Goal: Task Accomplishment & Management: Complete application form

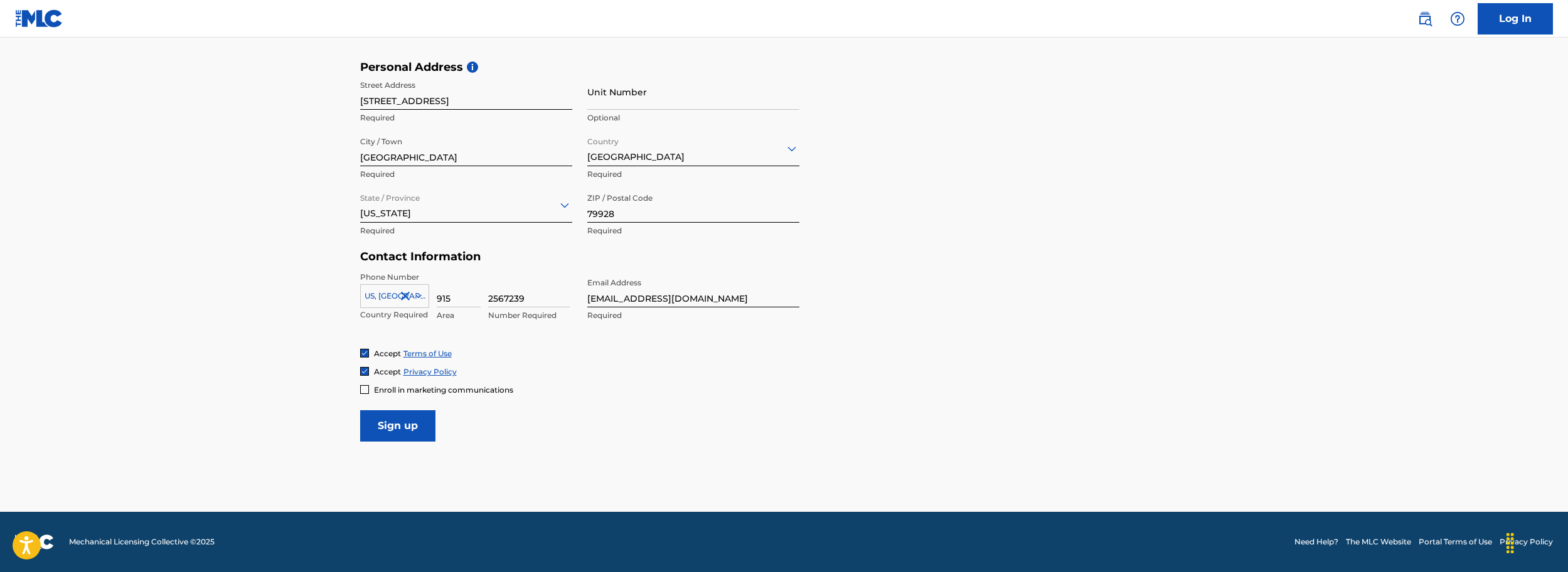
click at [407, 432] on input "Sign up" at bounding box center [398, 425] width 75 height 31
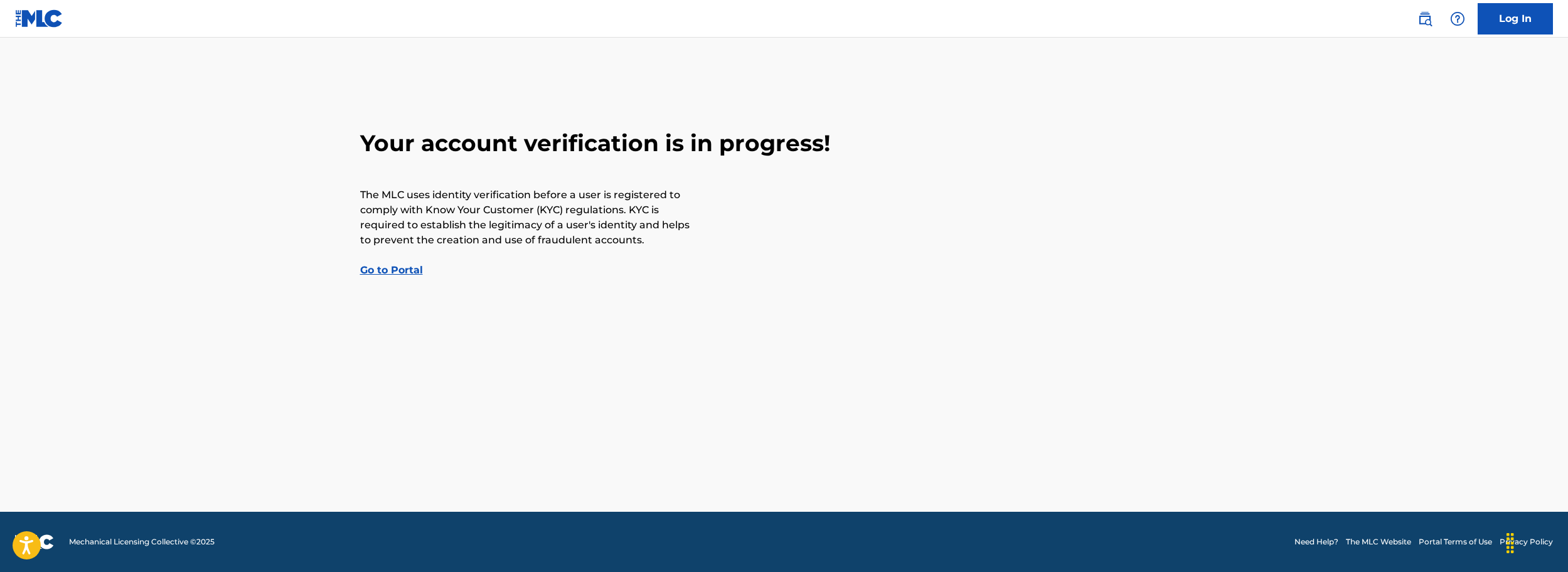
click at [389, 272] on link "Go to Portal" at bounding box center [392, 270] width 63 height 12
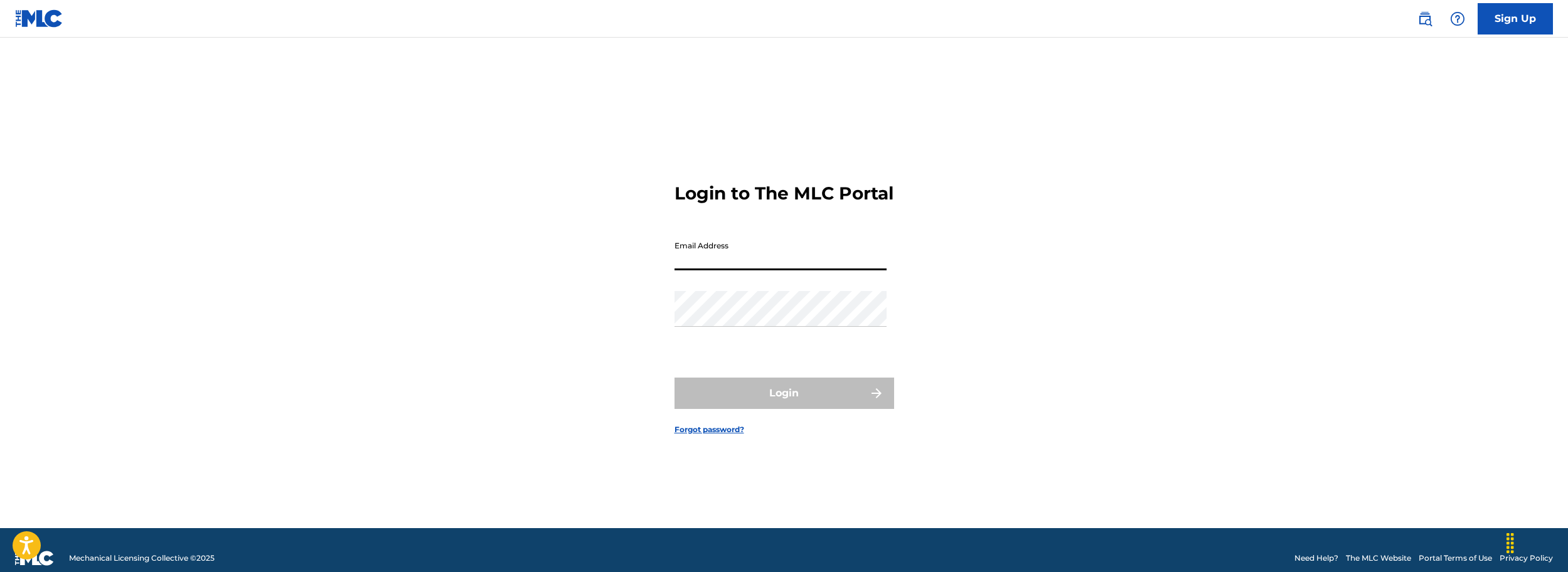
click at [715, 270] on input "Email Address" at bounding box center [780, 252] width 212 height 36
type input "[EMAIL_ADDRESS][DOMAIN_NAME]"
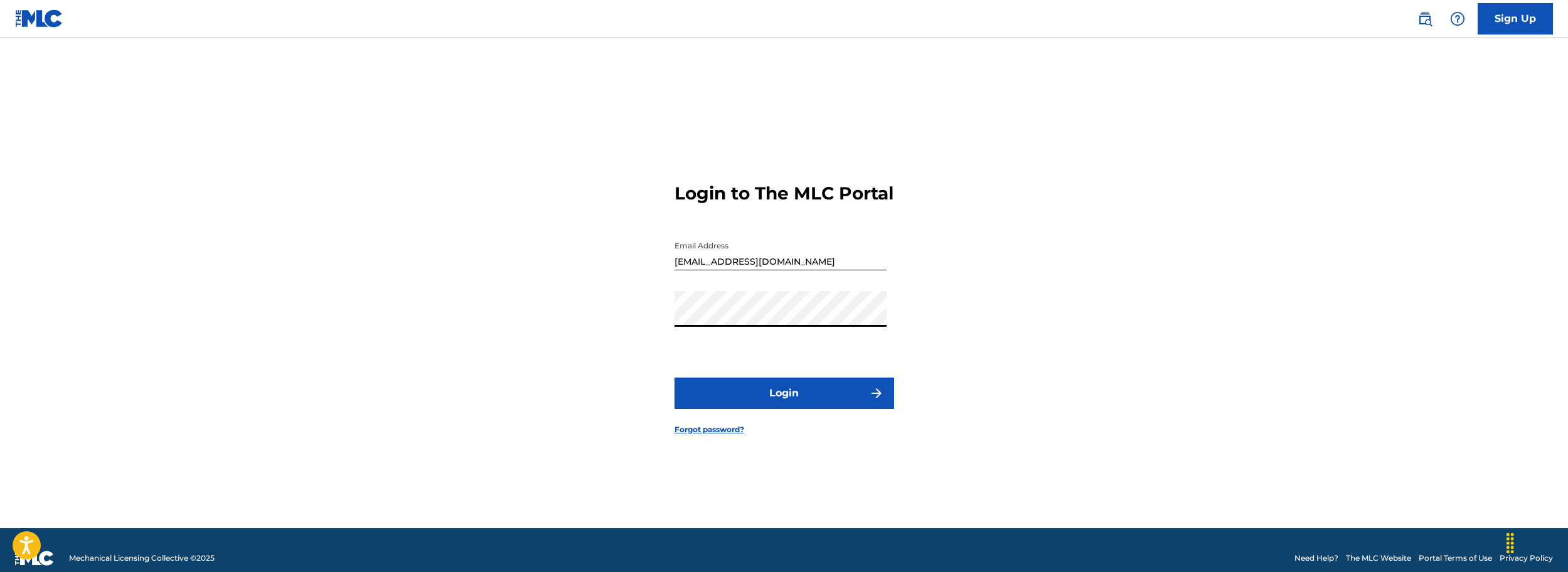
click at [783, 397] on button "Login" at bounding box center [784, 393] width 220 height 31
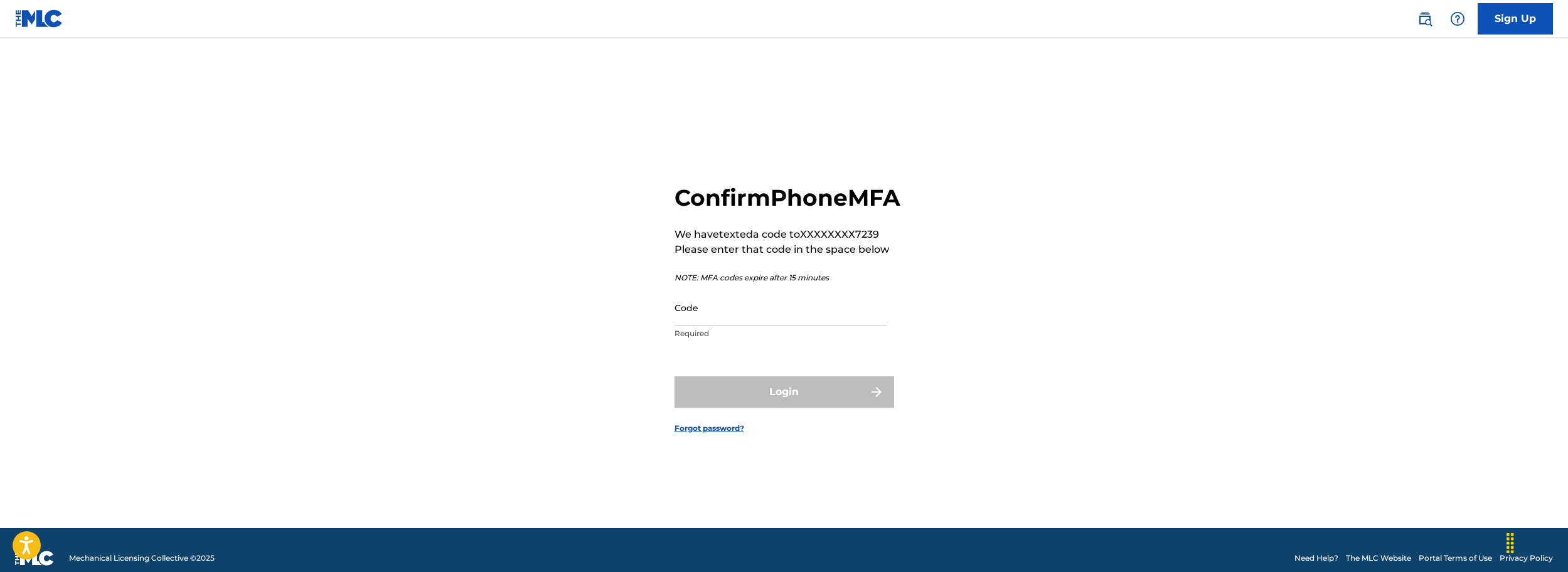
click at [708, 321] on input "Code" at bounding box center [780, 307] width 212 height 36
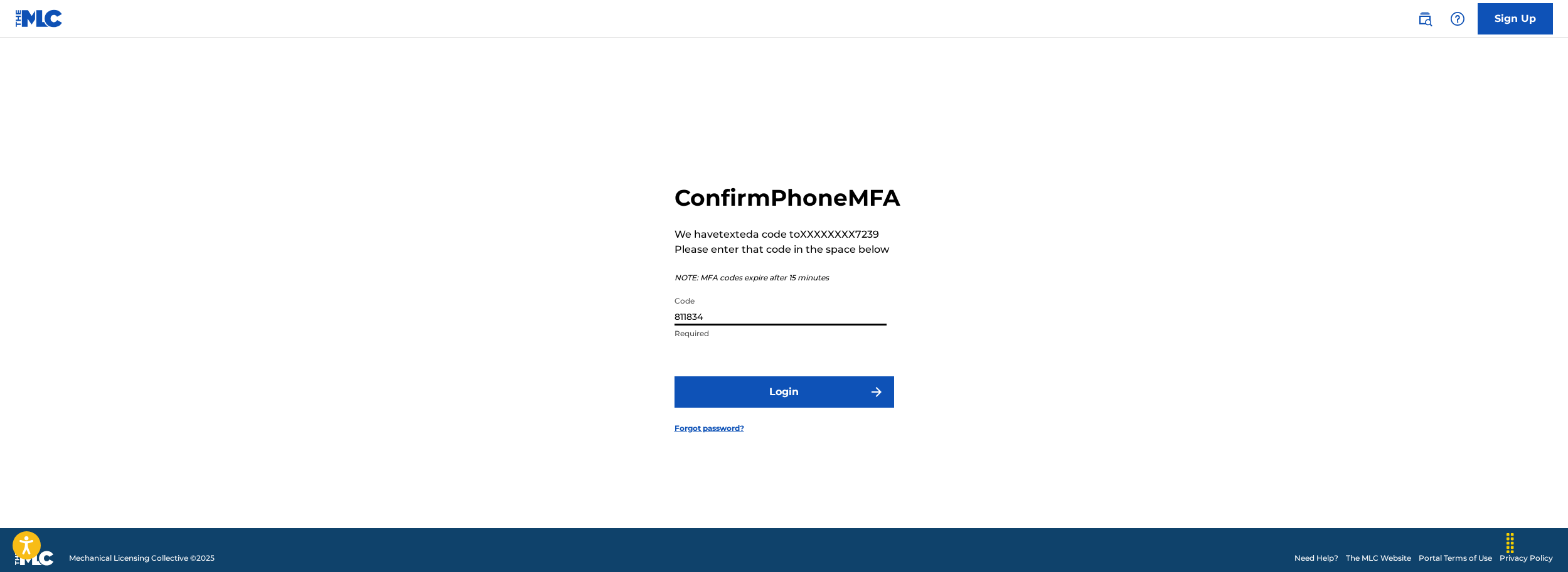
type input "811834"
click at [761, 404] on button "Login" at bounding box center [784, 391] width 220 height 31
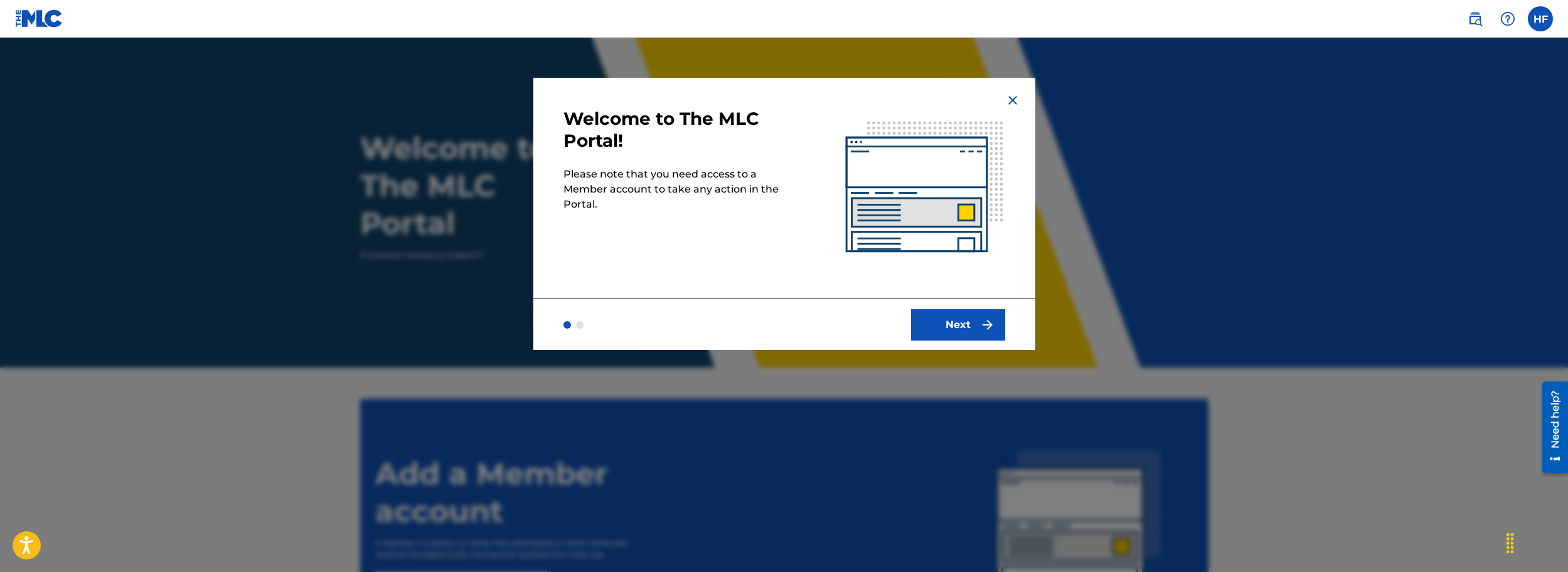
click at [982, 320] on img "submit" at bounding box center [988, 325] width 15 height 15
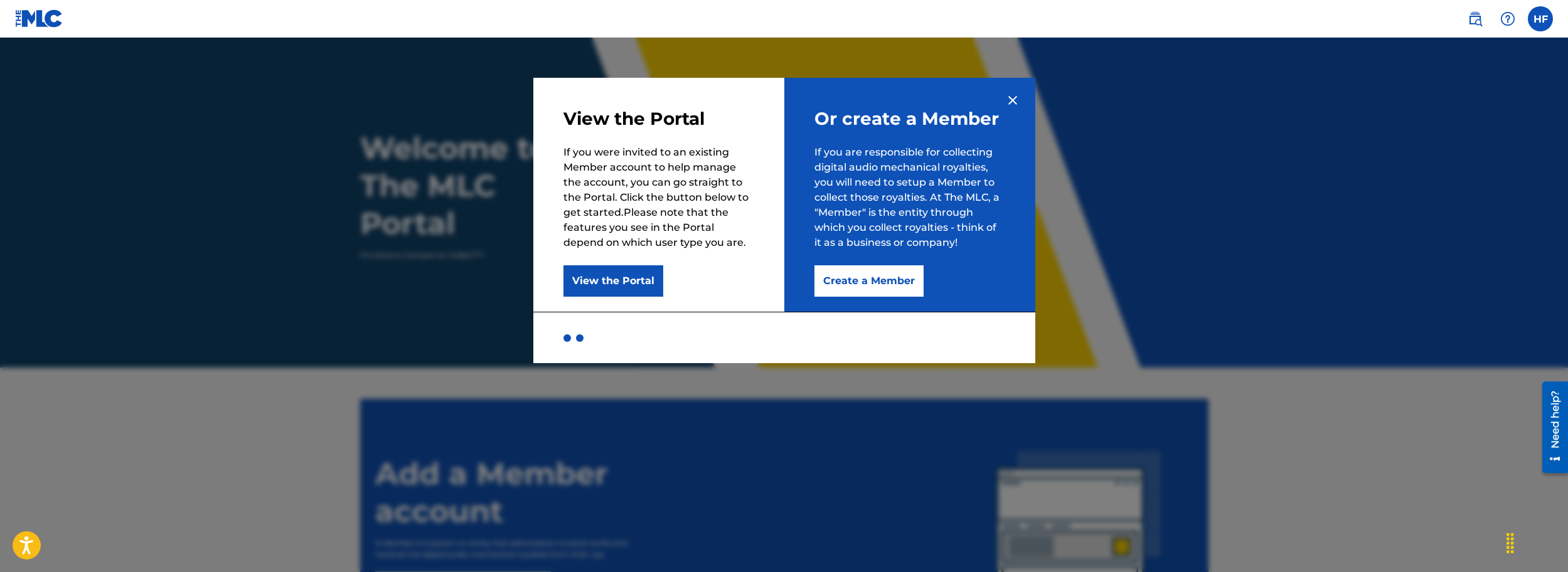
click at [864, 286] on button "Create a Member" at bounding box center [869, 280] width 109 height 31
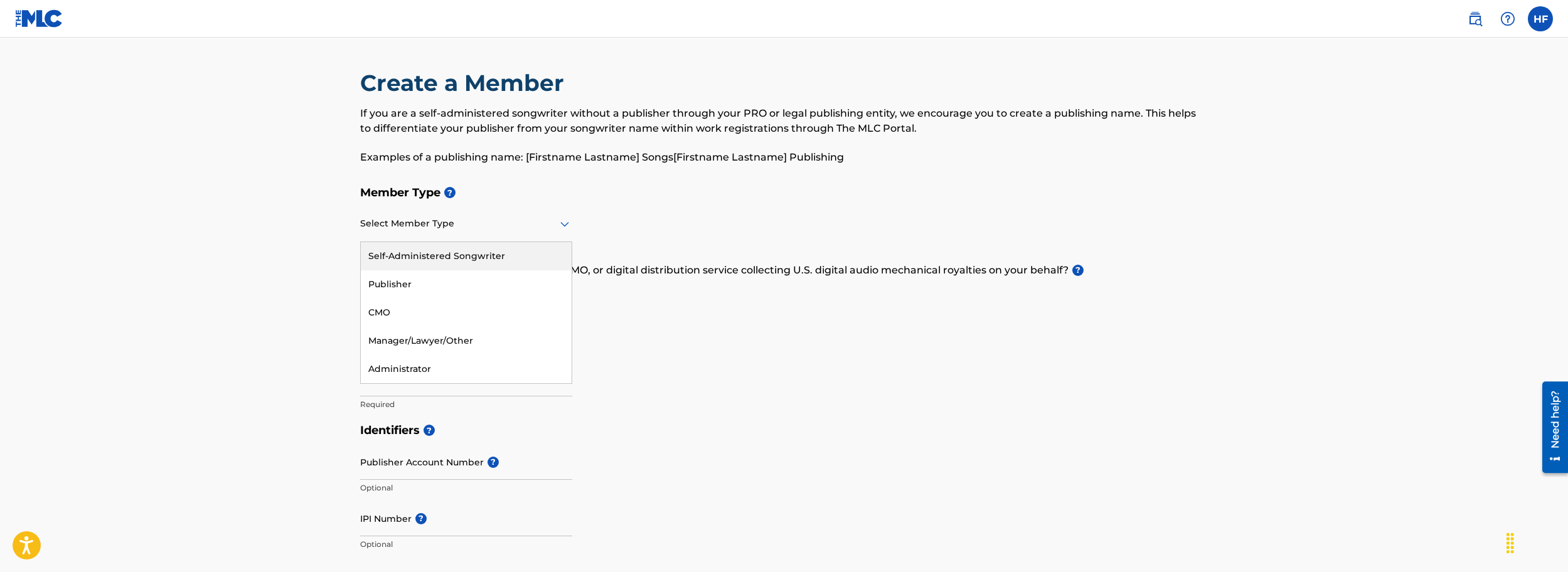
click at [563, 227] on icon at bounding box center [565, 224] width 15 height 15
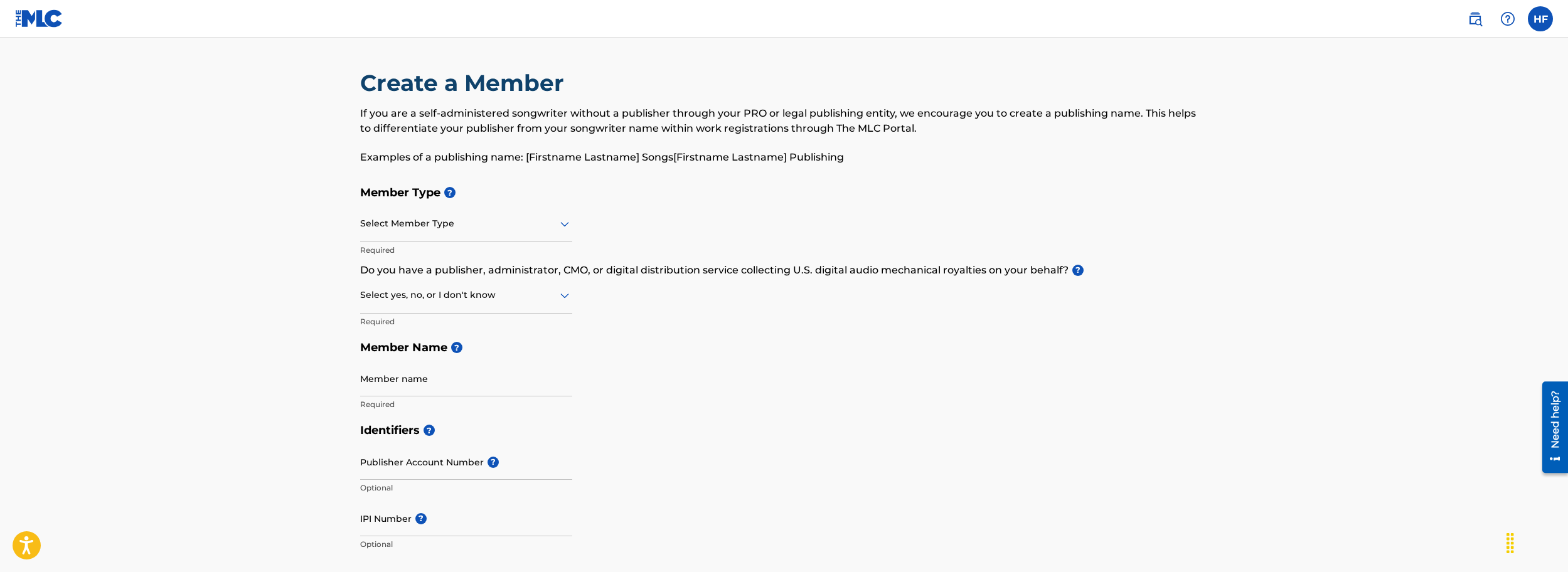
click at [566, 227] on icon at bounding box center [565, 224] width 15 height 15
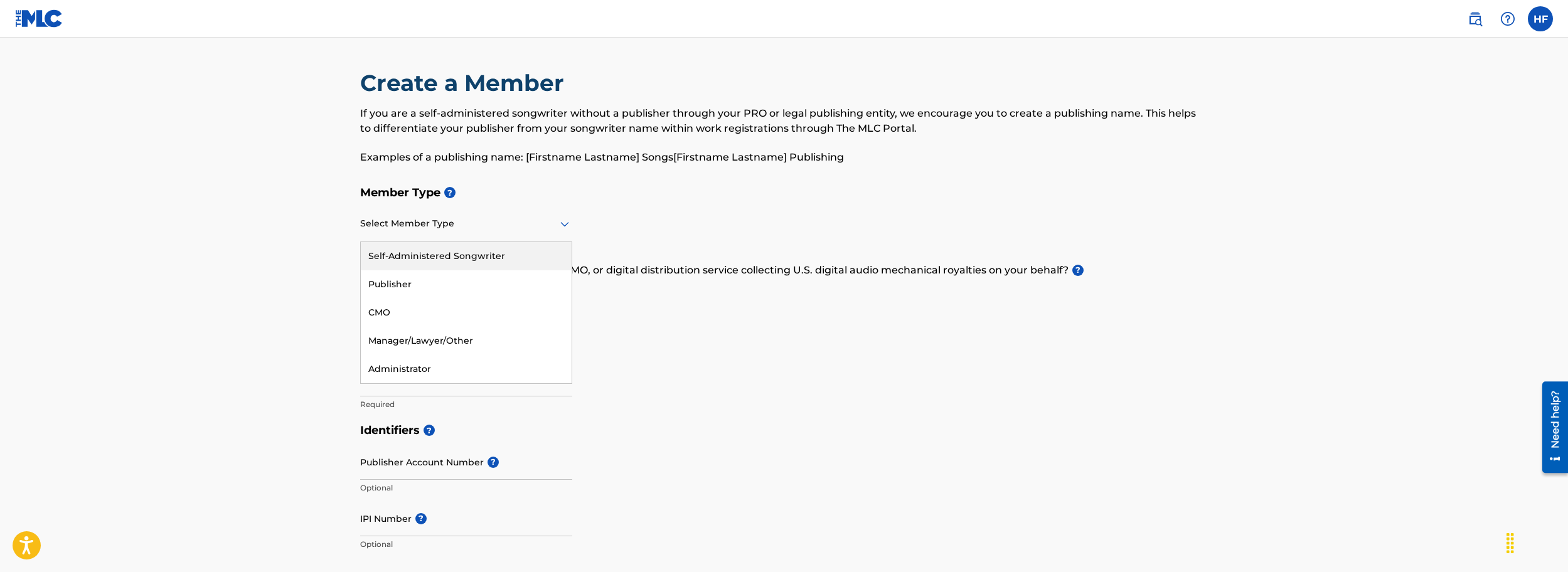
click at [562, 226] on icon at bounding box center [565, 224] width 15 height 15
click at [464, 257] on div "Self-Administered Songwriter" at bounding box center [466, 256] width 211 height 28
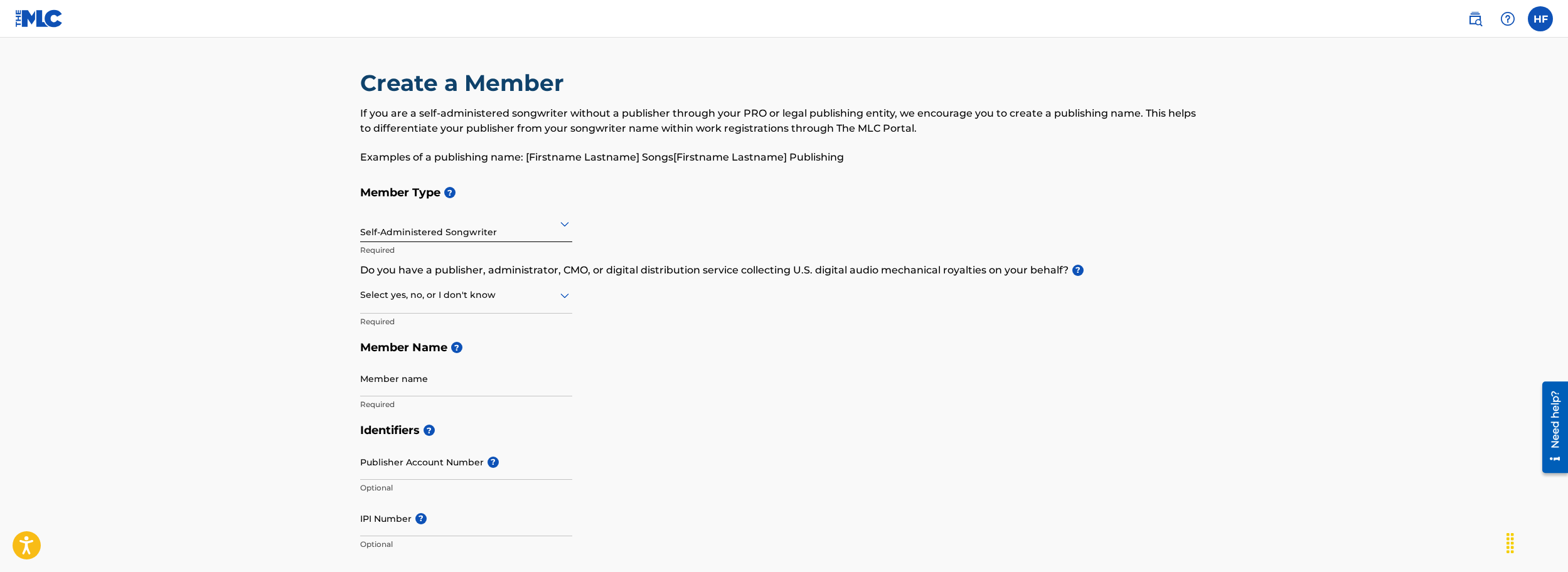
click at [568, 296] on icon at bounding box center [565, 296] width 15 height 15
click at [407, 386] on input "Member name" at bounding box center [466, 378] width 212 height 36
click at [566, 299] on icon at bounding box center [565, 296] width 15 height 15
click at [379, 354] on div "No" at bounding box center [466, 355] width 211 height 28
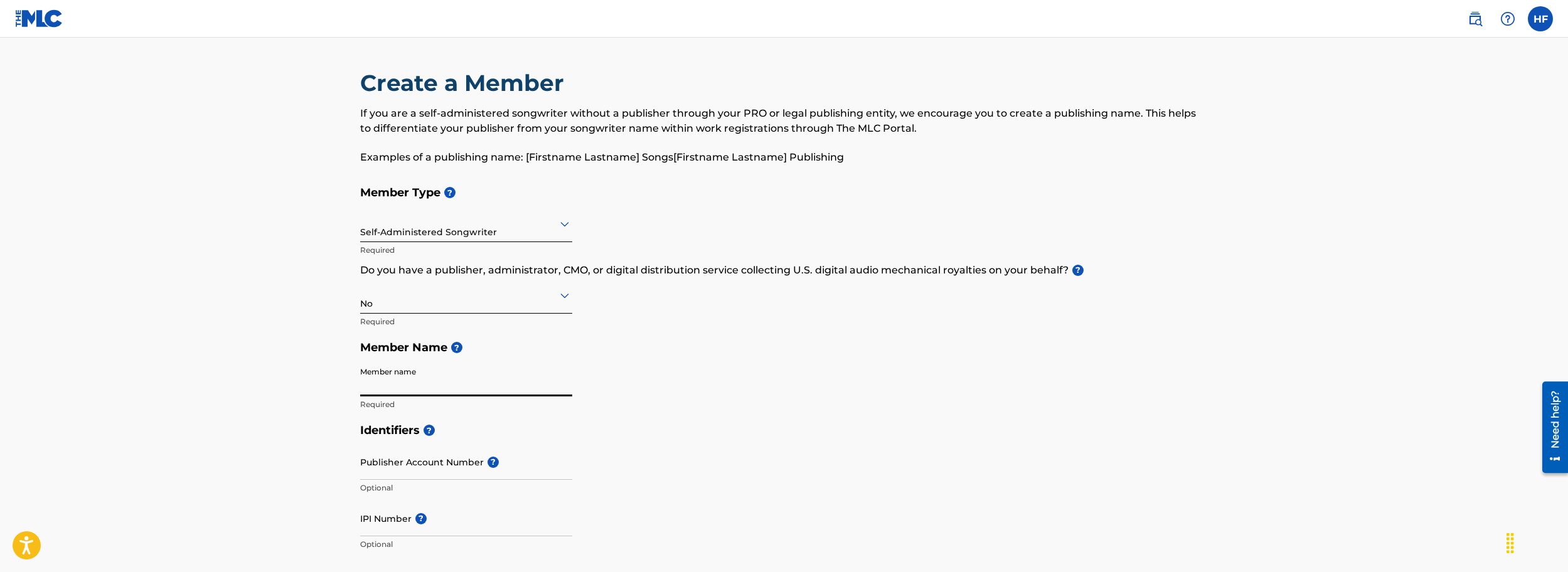
click at [387, 377] on input "Member name" at bounding box center [466, 378] width 212 height 36
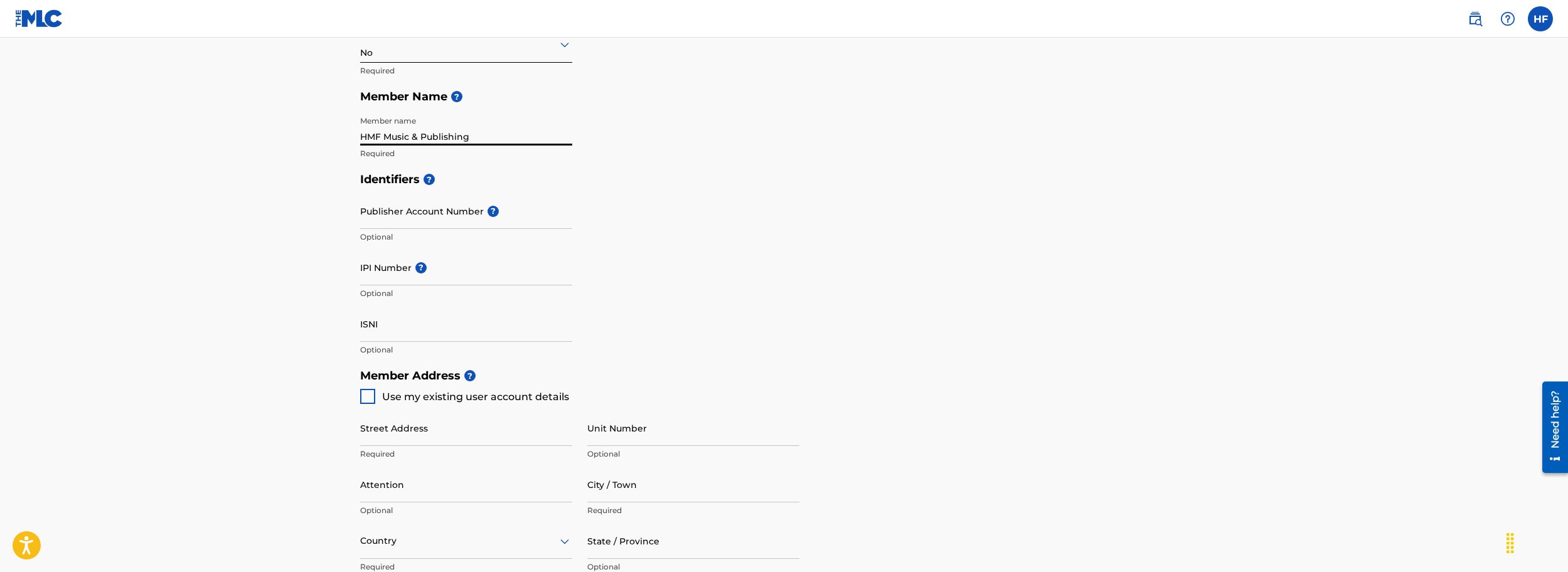
scroll to position [313, 0]
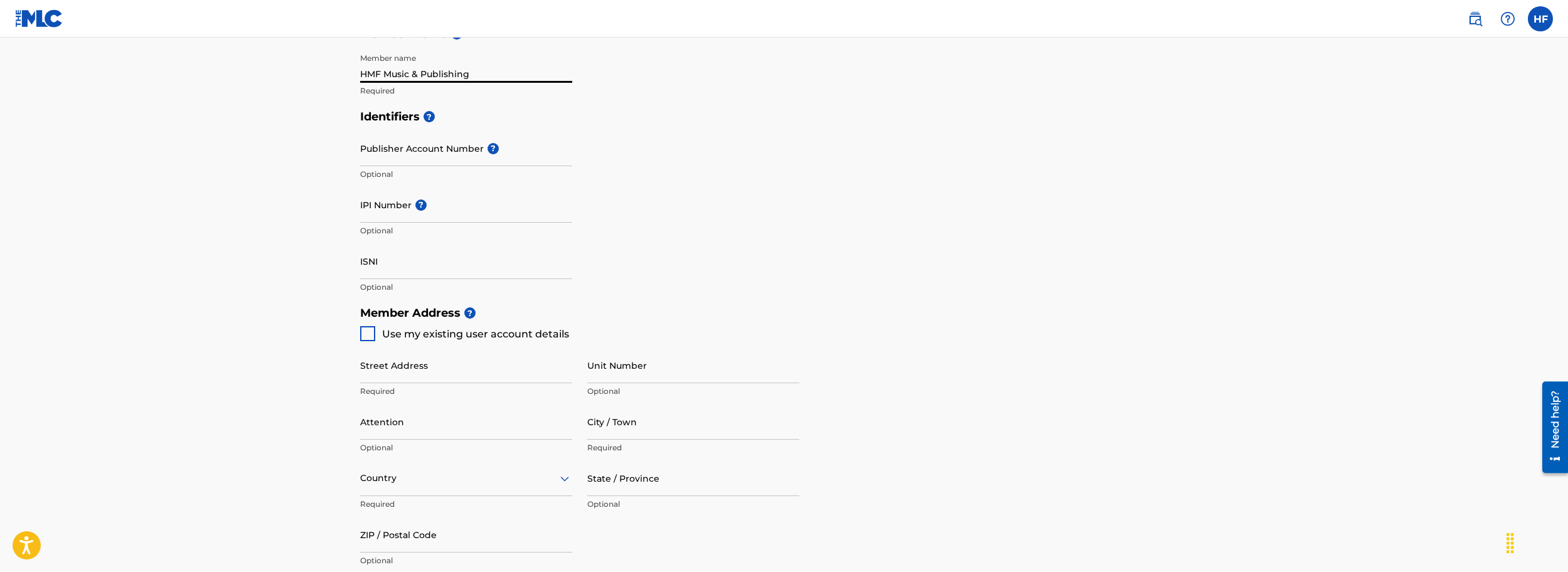
type input "HMF Music & Publishing"
click at [369, 332] on div at bounding box center [368, 334] width 15 height 15
type input "[STREET_ADDRESS]"
type input "[GEOGRAPHIC_DATA]"
type input "79928"
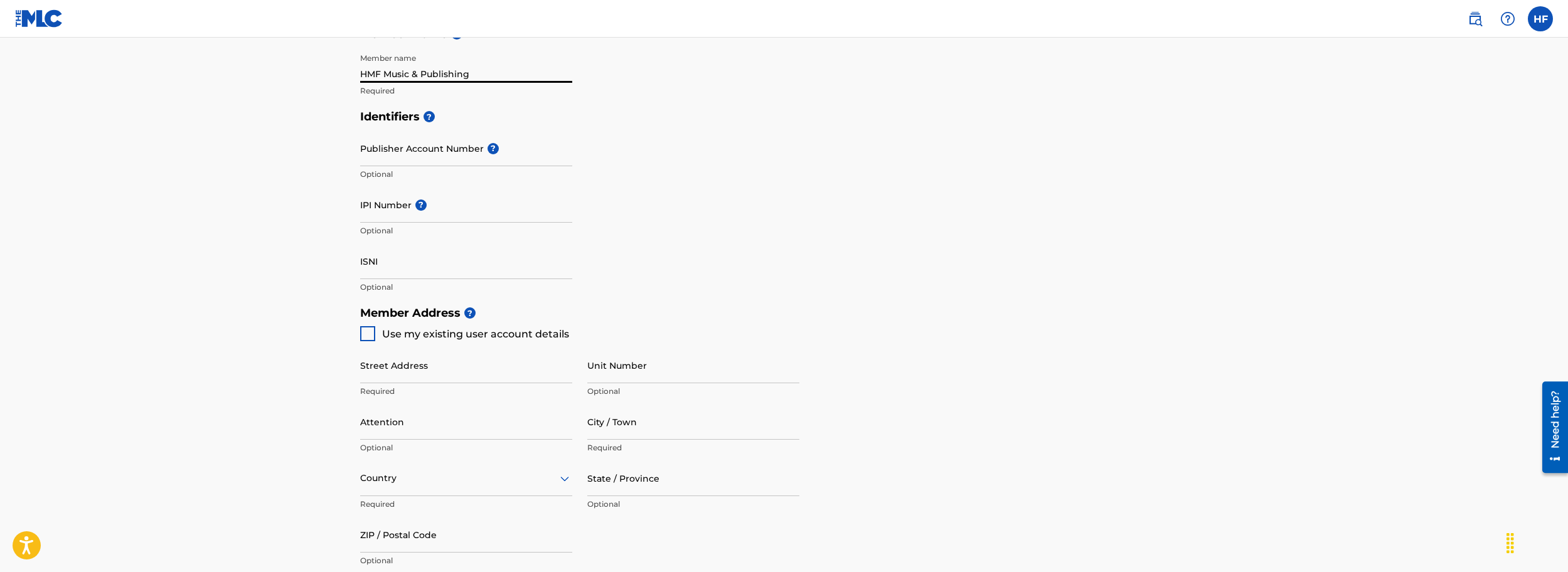
type input "915"
type input "2567239"
type input "[EMAIL_ADDRESS][DOMAIN_NAME]"
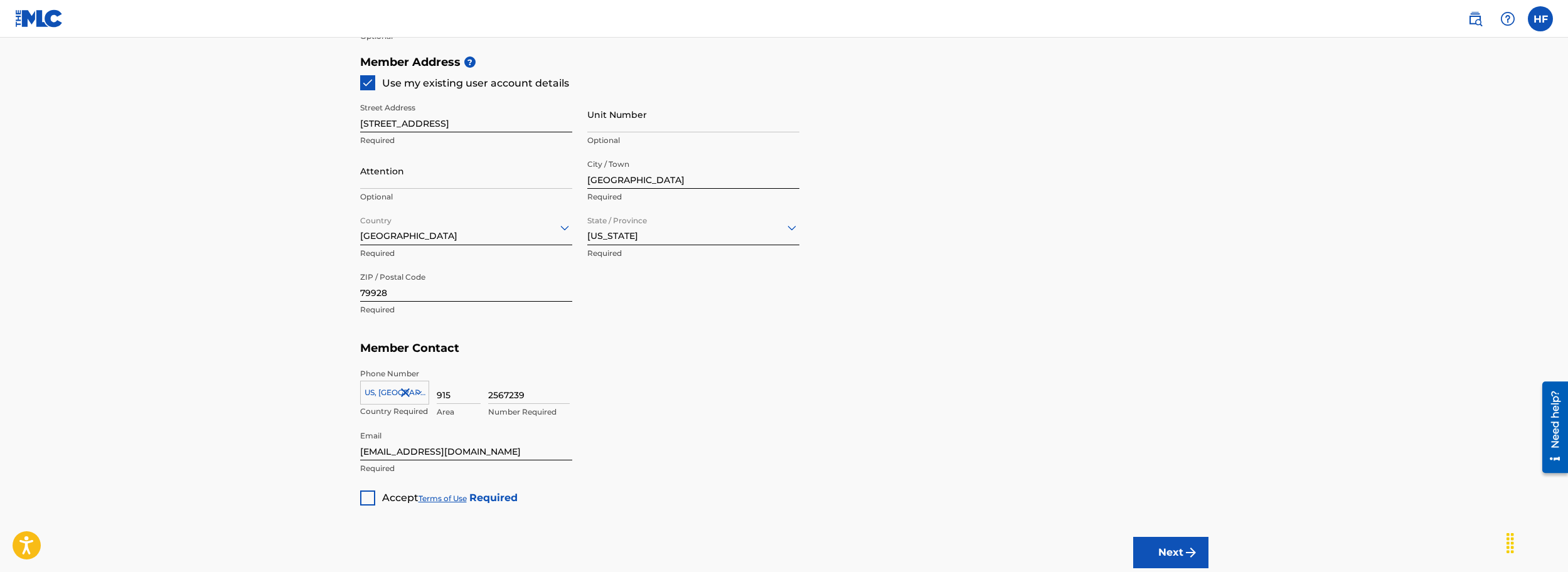
scroll to position [627, 0]
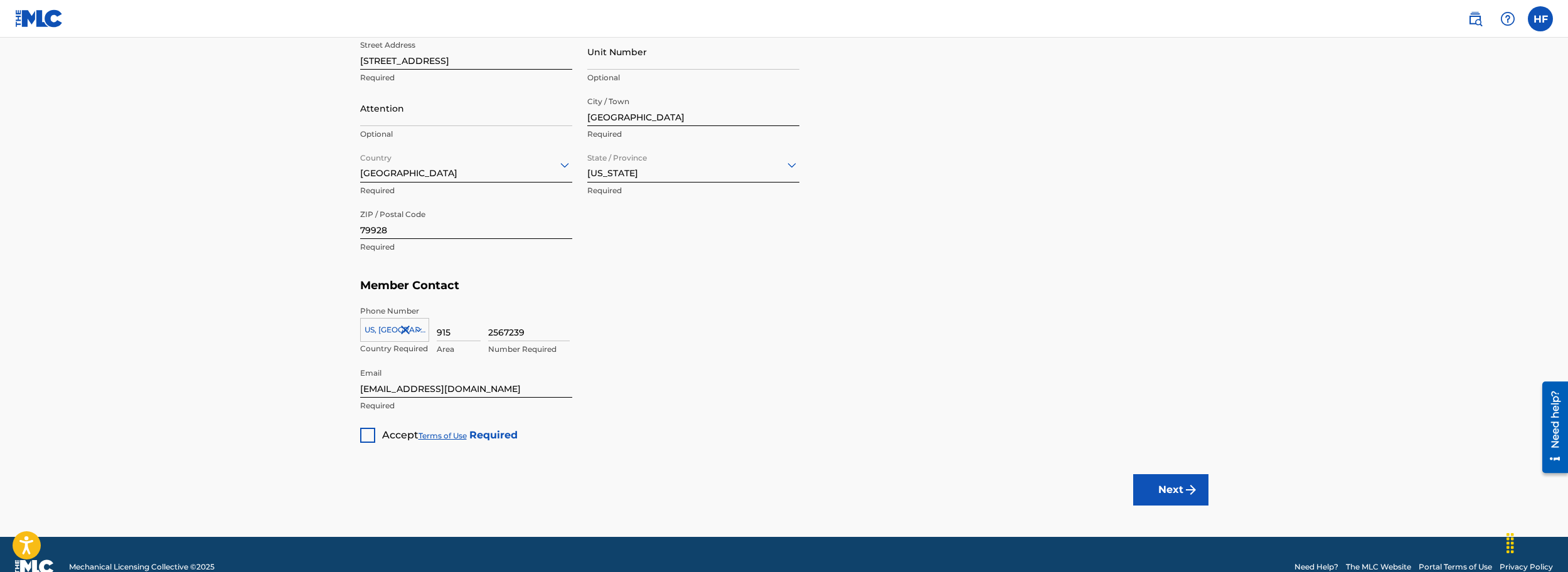
click at [369, 434] on div at bounding box center [368, 435] width 15 height 15
click at [1168, 495] on button "Next" at bounding box center [1171, 489] width 75 height 31
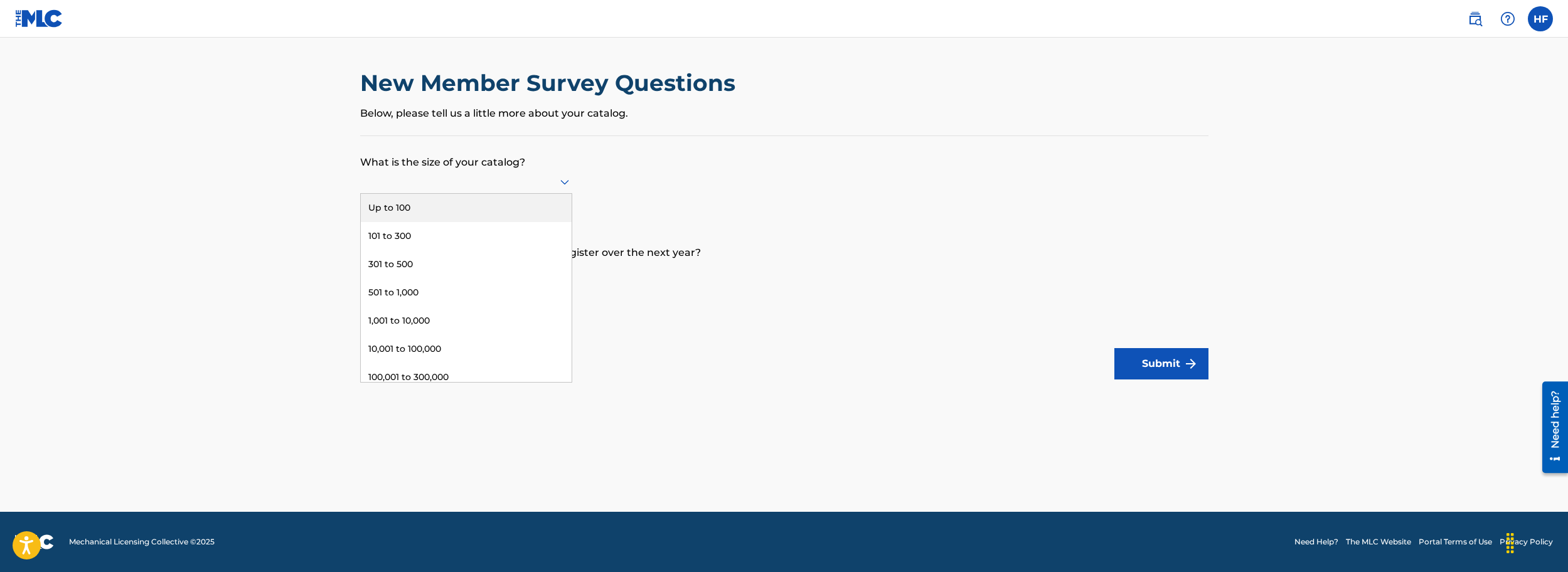
click at [566, 184] on icon at bounding box center [565, 182] width 15 height 15
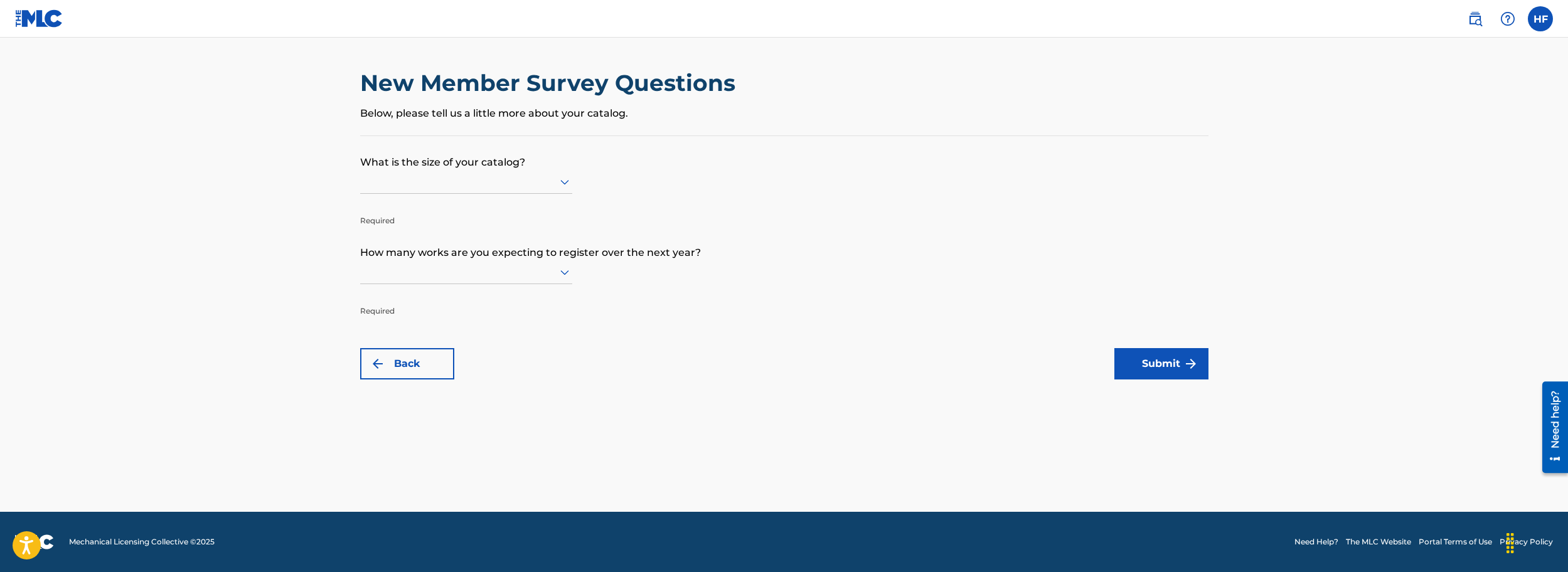
click at [566, 184] on icon at bounding box center [564, 182] width 8 height 5
click at [569, 272] on icon at bounding box center [565, 273] width 15 height 15
click at [559, 179] on icon at bounding box center [565, 182] width 15 height 15
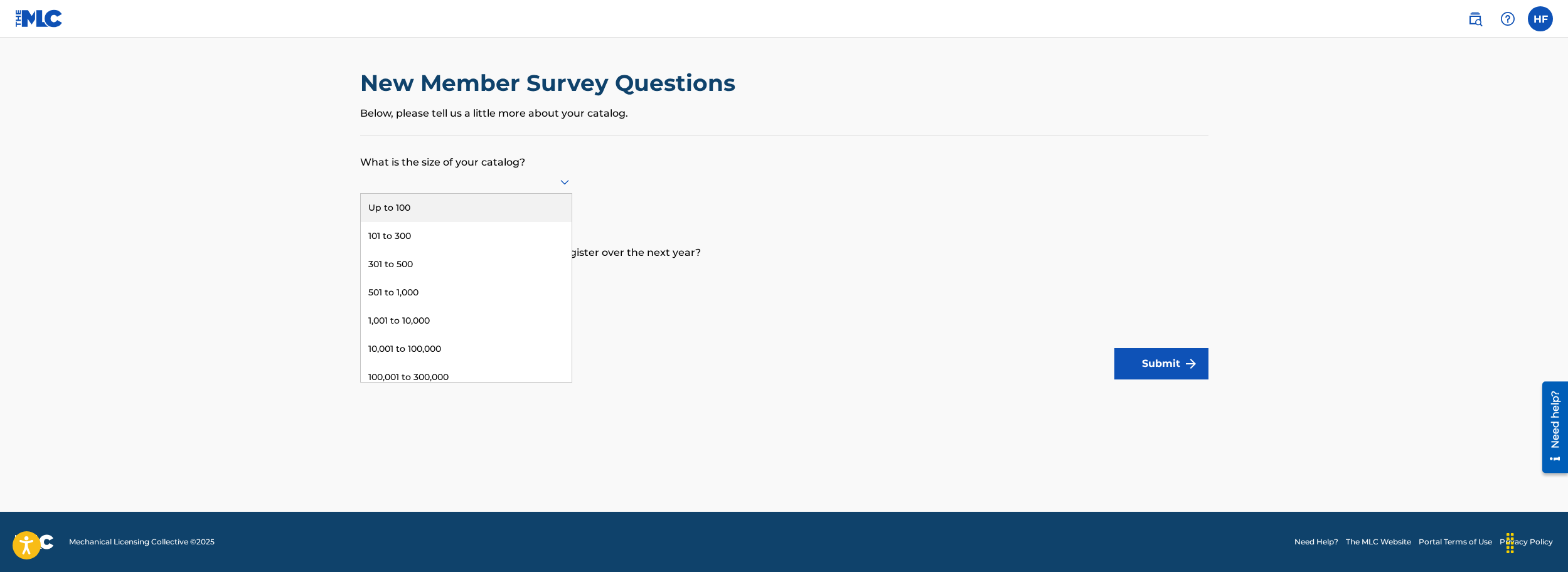
click at [416, 212] on div "Up to 100" at bounding box center [466, 208] width 211 height 28
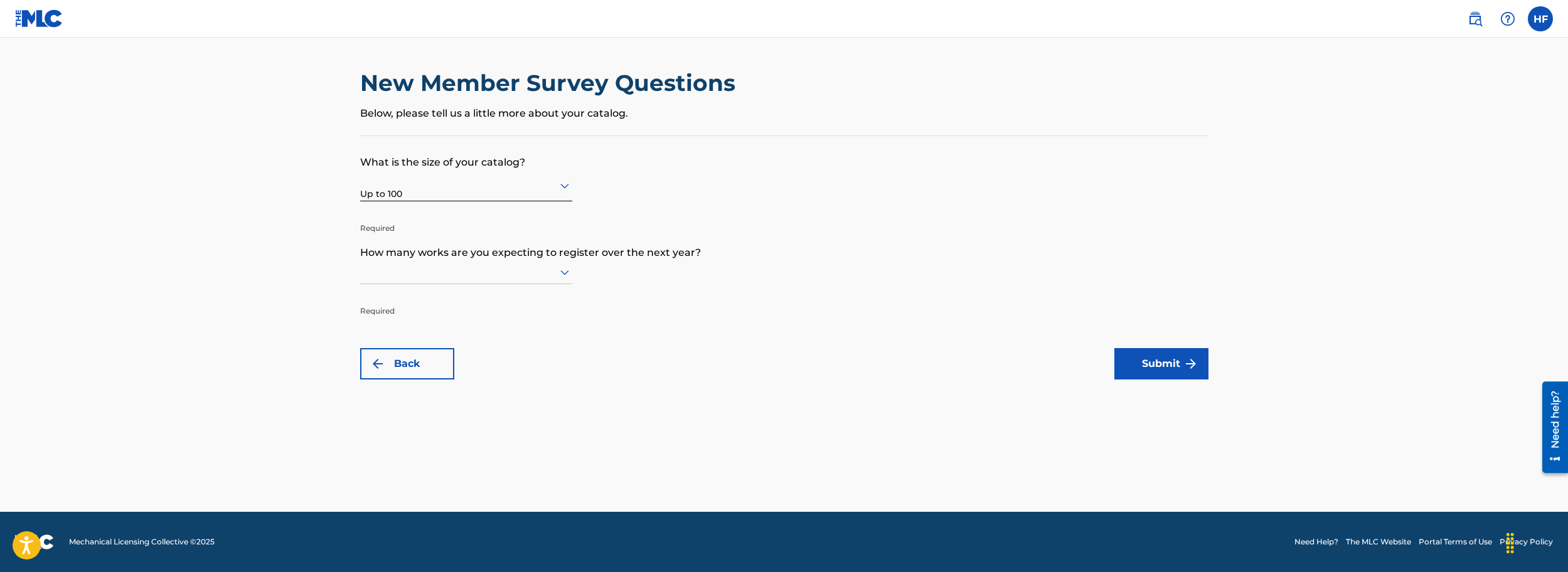
click at [563, 276] on icon at bounding box center [565, 273] width 15 height 15
click at [406, 299] on div "Up to 100" at bounding box center [466, 298] width 211 height 28
click at [1169, 361] on button "Submit" at bounding box center [1161, 363] width 94 height 31
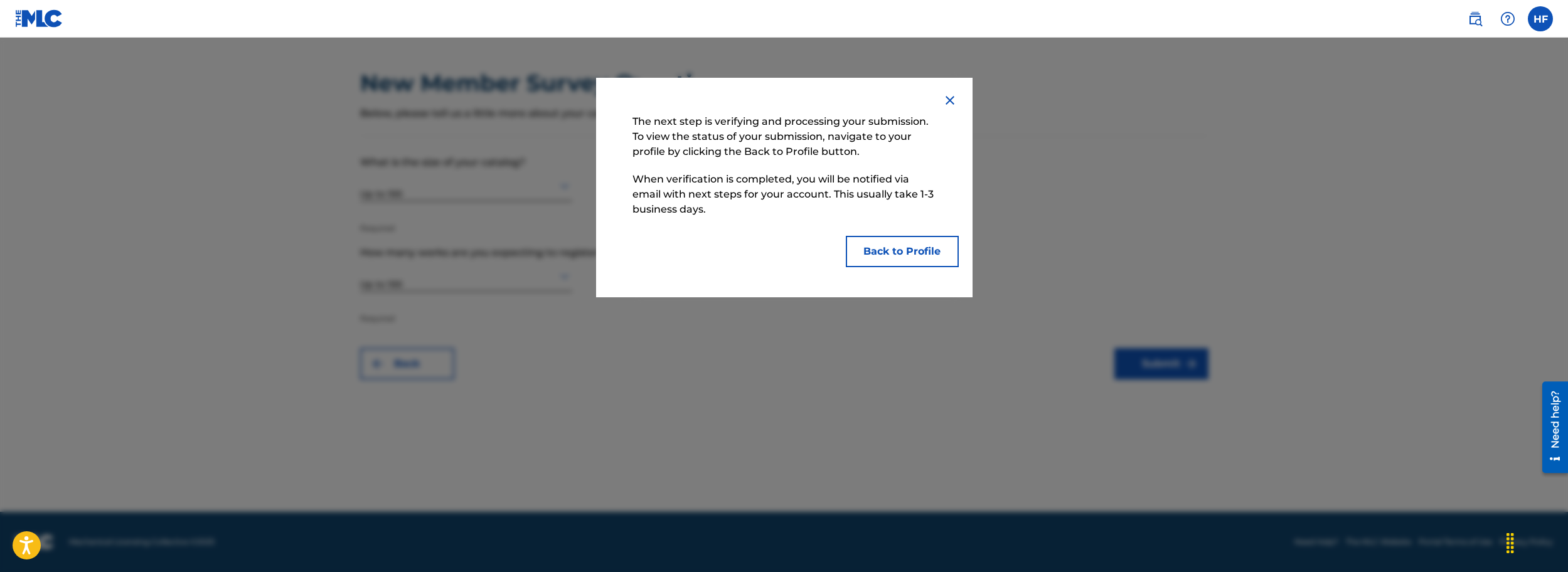
click at [898, 255] on button "Back to Profile" at bounding box center [902, 251] width 113 height 31
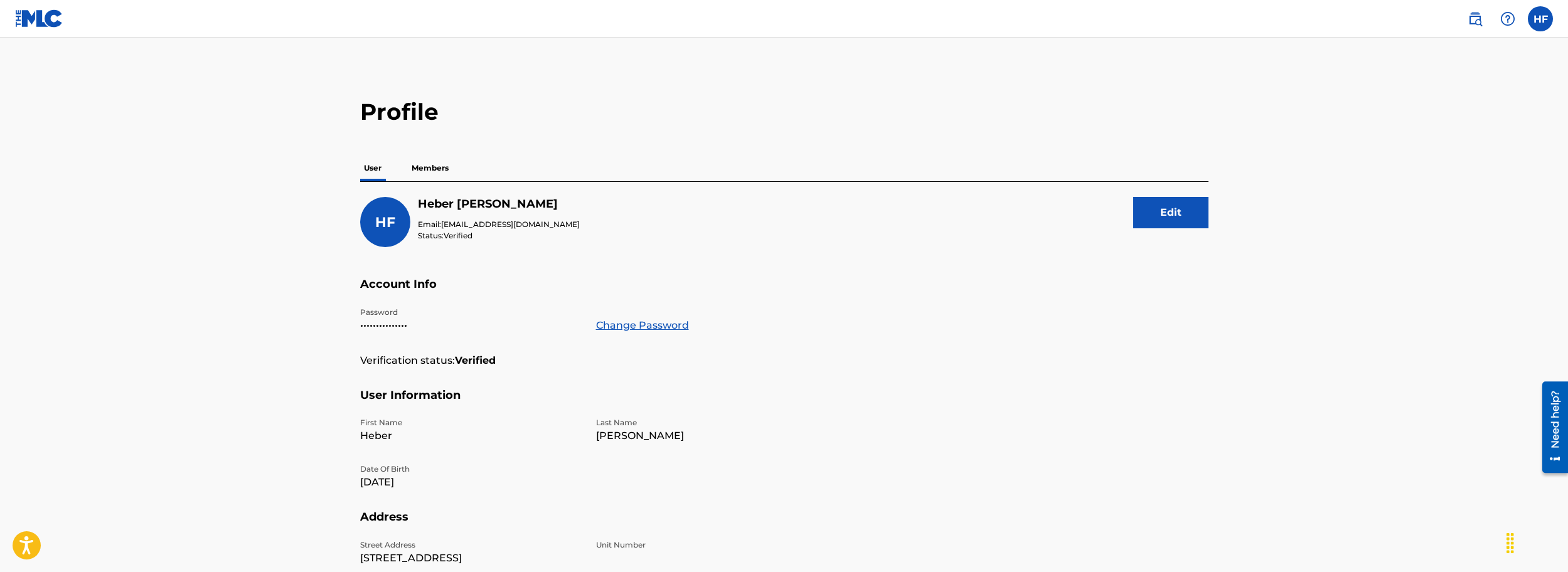
click at [431, 165] on p "Members" at bounding box center [430, 168] width 44 height 26
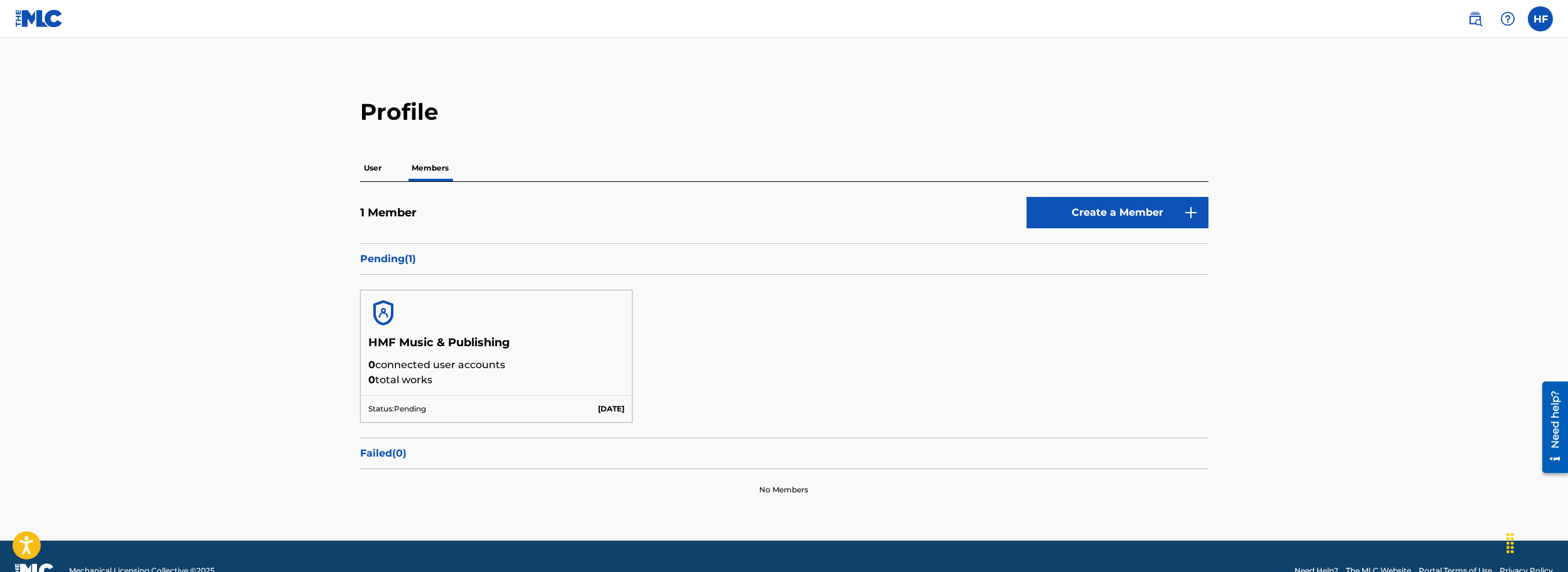
click at [374, 168] on p "User" at bounding box center [372, 168] width 25 height 26
